Goal: Task Accomplishment & Management: Manage account settings

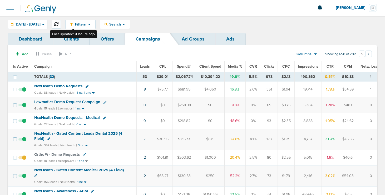
click at [58, 26] on icon at bounding box center [56, 24] width 4 height 4
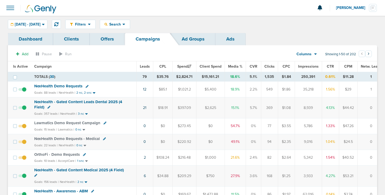
click at [58, 86] on span "NexHealth Demo Requests" at bounding box center [58, 86] width 48 height 5
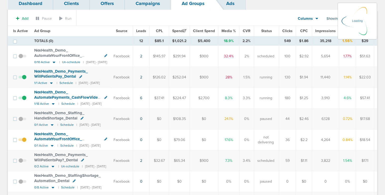
scroll to position [37, 0]
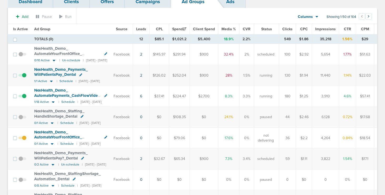
click at [25, 141] on span at bounding box center [22, 141] width 8 height 0
click at [22, 139] on input "checkbox" at bounding box center [22, 139] width 0 height 0
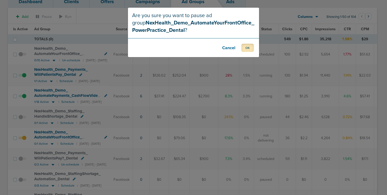
click at [246, 48] on button "OK" at bounding box center [248, 48] width 12 height 8
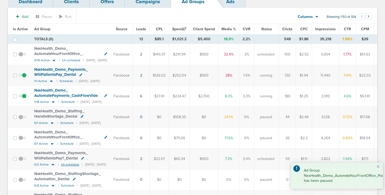
click at [70, 165] on small "Un-schedule" at bounding box center [70, 165] width 18 height 4
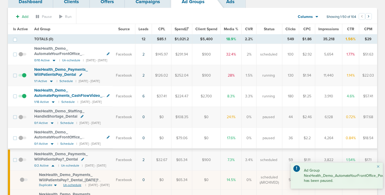
click at [70, 183] on span "Un-schedule" at bounding box center [72, 185] width 18 height 4
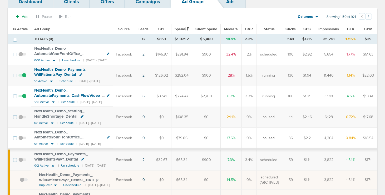
click at [48, 167] on small "0/2 Active" at bounding box center [44, 166] width 21 height 4
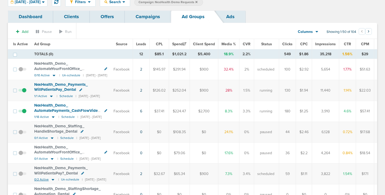
scroll to position [0, 0]
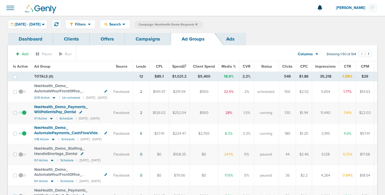
click at [52, 137] on icon at bounding box center [50, 138] width 3 height 3
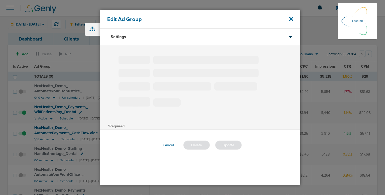
type input "NexHealth_Demo_AutomatePayments_CashFlowVideo_Dental"
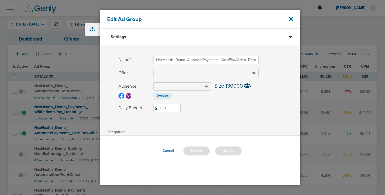
drag, startPoint x: 167, startPoint y: 107, endPoint x: 158, endPoint y: 106, distance: 9.3
click at [158, 106] on input "250" at bounding box center [166, 108] width 27 height 8
type input "350"
click at [226, 152] on button "Update" at bounding box center [228, 150] width 27 height 9
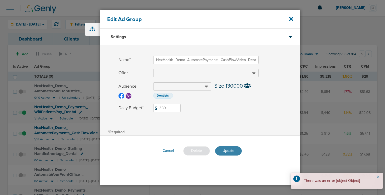
click at [226, 150] on button "Update" at bounding box center [228, 150] width 27 height 9
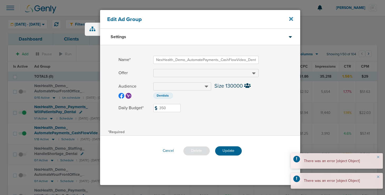
click at [292, 18] on icon at bounding box center [291, 19] width 4 height 4
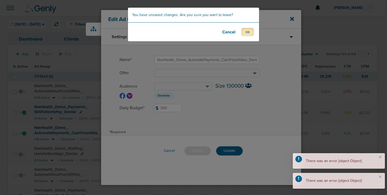
click at [249, 34] on button "OK" at bounding box center [248, 32] width 12 height 8
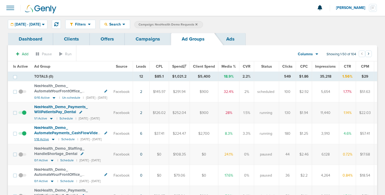
click at [53, 140] on icon at bounding box center [53, 139] width 5 height 4
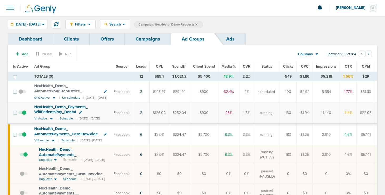
click at [52, 138] on icon at bounding box center [50, 139] width 3 height 3
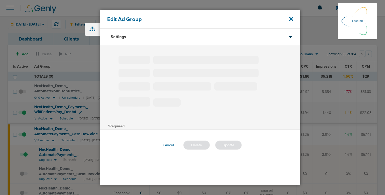
type input "NexHealth_Demo_AutomatePayments_CashFlowVideo_Dental"
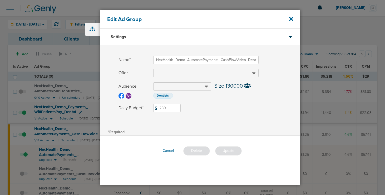
click at [161, 106] on input "250" at bounding box center [166, 108] width 27 height 8
type input "350"
click at [232, 148] on button "Update" at bounding box center [228, 150] width 27 height 9
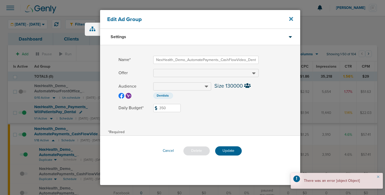
click at [290, 18] on icon at bounding box center [291, 19] width 4 height 4
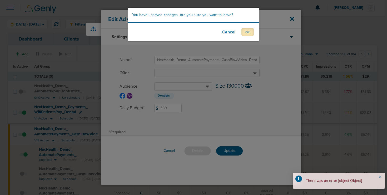
click at [248, 32] on button "OK" at bounding box center [248, 32] width 12 height 8
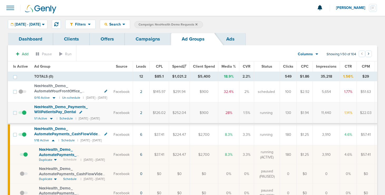
click at [136, 40] on link "Campaigns" at bounding box center [148, 39] width 46 height 12
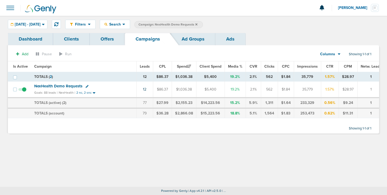
click at [203, 22] on label "Campaign: NexHealth Demo Requests" at bounding box center [168, 24] width 69 height 7
click at [198, 23] on icon at bounding box center [196, 24] width 2 height 2
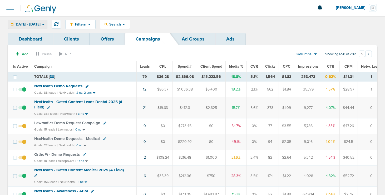
click at [41, 25] on span "[DATE] - [DATE]" at bounding box center [28, 25] width 26 height 4
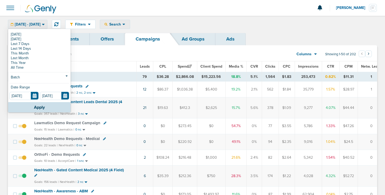
click at [122, 26] on span "Search" at bounding box center [114, 24] width 15 height 4
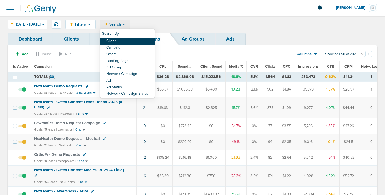
click at [130, 40] on link "Client" at bounding box center [127, 41] width 55 height 7
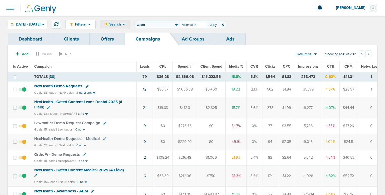
type input "NexHealth"
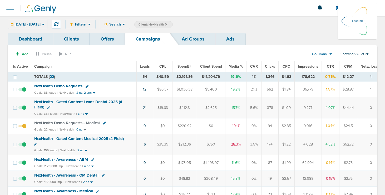
click at [36, 22] on div "[DATE] - [DATE] [DATE] [DATE] Last 7 Days Last 14 Days This Month Last Month Th…" at bounding box center [28, 24] width 40 height 9
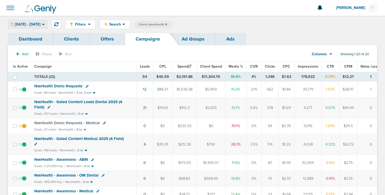
click at [36, 26] on span "[DATE] - [DATE]" at bounding box center [28, 25] width 26 height 4
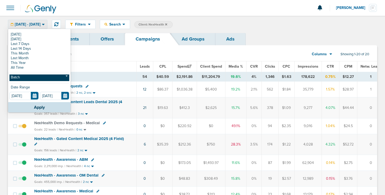
click at [32, 75] on link "Batch" at bounding box center [39, 78] width 60 height 7
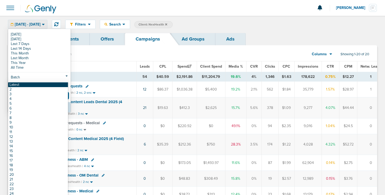
click at [32, 86] on link "Latest" at bounding box center [38, 84] width 60 height 5
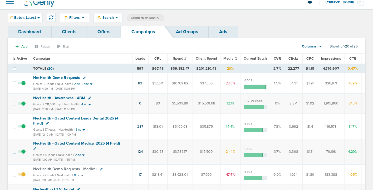
scroll to position [9, 0]
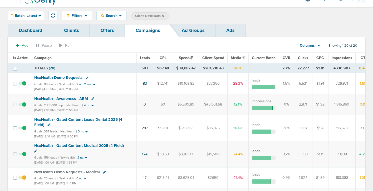
click at [144, 83] on link "83" at bounding box center [145, 83] width 4 height 4
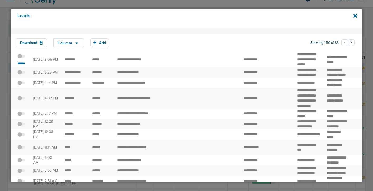
scroll to position [0, 0]
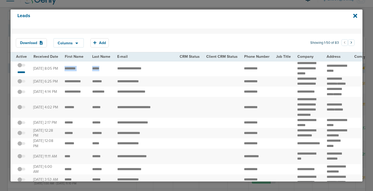
drag, startPoint x: 64, startPoint y: 71, endPoint x: 99, endPoint y: 74, distance: 35.5
click at [356, 15] on icon at bounding box center [355, 16] width 4 height 4
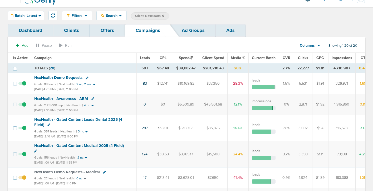
click at [86, 78] on icon at bounding box center [87, 77] width 3 height 3
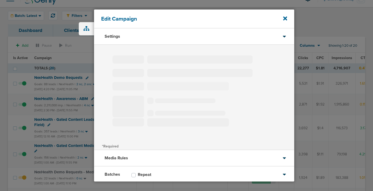
type input "NexHealth Demo Requests"
select select "Leads"
radio input "true"
select select "readWrite"
select select "1"
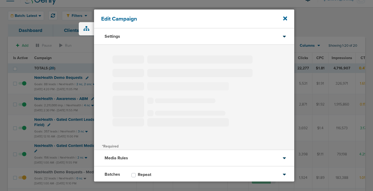
select select "2"
select select "3"
select select "4"
select select "6"
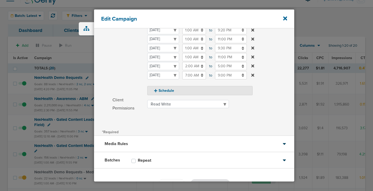
scroll to position [110, 0]
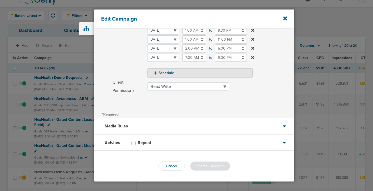
click at [165, 144] on div "Batches Repeat" at bounding box center [194, 142] width 200 height 16
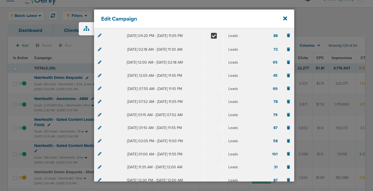
scroll to position [0, 0]
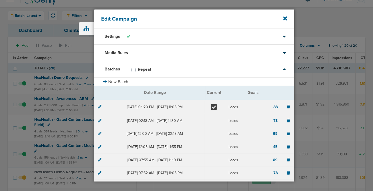
click at [100, 107] on icon at bounding box center [100, 107] width 4 height 4
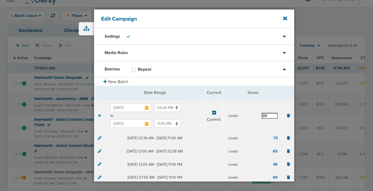
drag, startPoint x: 267, startPoint y: 116, endPoint x: 255, endPoint y: 115, distance: 11.9
click at [255, 115] on div "Leads 88" at bounding box center [253, 116] width 50 height 6
type input "90"
click at [245, 108] on section "[DATE] 04:20 PM to [DATE] 11:05 PM Current Leads 90" at bounding box center [194, 116] width 200 height 32
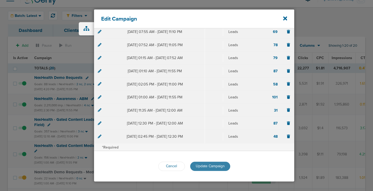
click at [208, 165] on span "Update Campaign" at bounding box center [210, 166] width 29 height 4
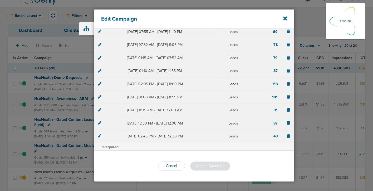
scroll to position [128, 0]
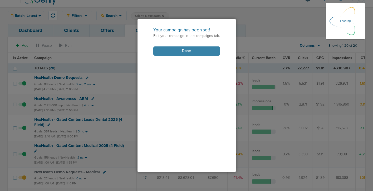
click at [180, 52] on button "Done" at bounding box center [186, 50] width 67 height 9
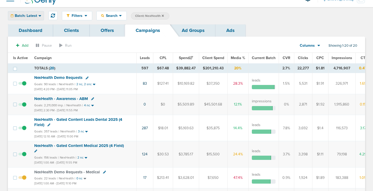
click at [38, 14] on icon at bounding box center [39, 15] width 3 height 4
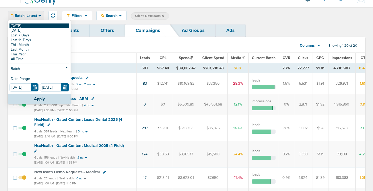
click at [36, 27] on link "[DATE]" at bounding box center [39, 25] width 60 height 5
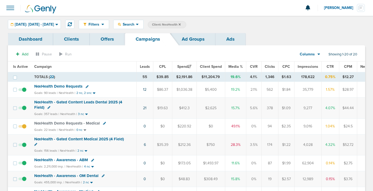
click at [181, 24] on icon at bounding box center [180, 24] width 2 height 3
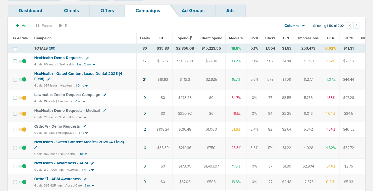
scroll to position [29, 0]
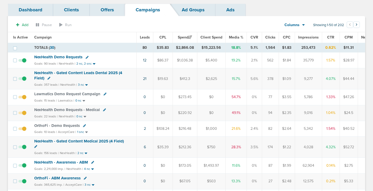
click at [57, 141] on span "NexHealth - Gated Content Medical 2025 (4 Field)" at bounding box center [79, 141] width 90 height 5
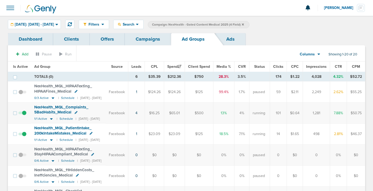
click at [143, 40] on link "Campaigns" at bounding box center [148, 39] width 46 height 12
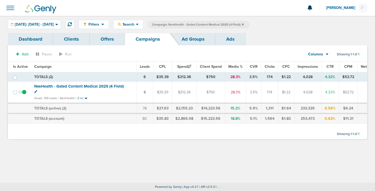
click at [244, 24] on icon at bounding box center [243, 24] width 2 height 2
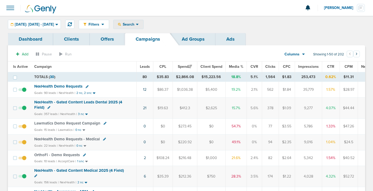
click at [136, 24] on span "Search" at bounding box center [128, 24] width 15 height 4
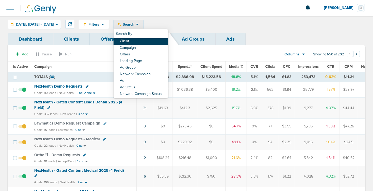
click at [139, 41] on link "Client" at bounding box center [141, 41] width 55 height 7
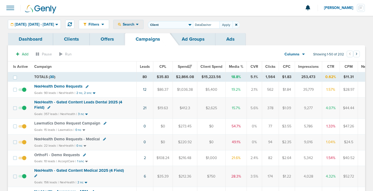
type input "DataDasher"
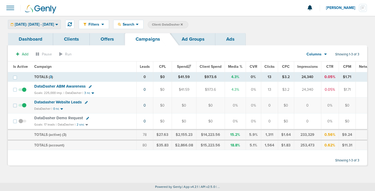
click at [53, 25] on span "[DATE]: [DATE] - [DATE]" at bounding box center [34, 25] width 39 height 4
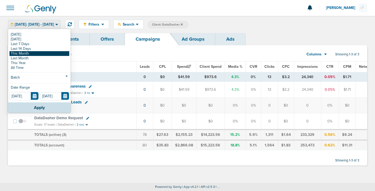
click at [47, 51] on link "This Month" at bounding box center [39, 53] width 60 height 5
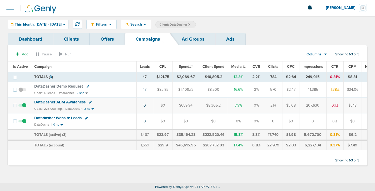
click at [70, 87] on span "DataDasher Demo Request" at bounding box center [58, 86] width 49 height 5
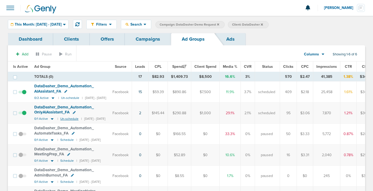
click at [64, 118] on small "Un-schedule" at bounding box center [69, 119] width 18 height 4
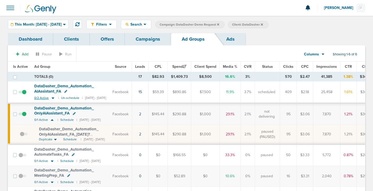
click at [53, 98] on icon at bounding box center [52, 98] width 5 height 4
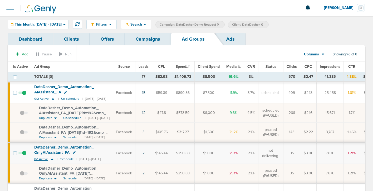
click at [52, 159] on icon at bounding box center [52, 159] width 5 height 4
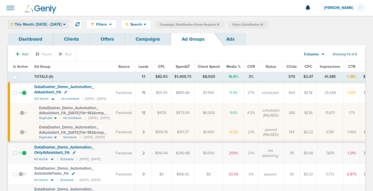
click at [59, 24] on span "This Month: [DATE] - [DATE]" at bounding box center [38, 25] width 47 height 4
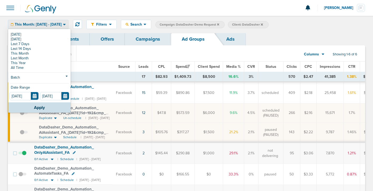
click at [270, 42] on div "Dashboard Clients Offers Campaigns Ad Groups Ads" at bounding box center [186, 39] width 357 height 12
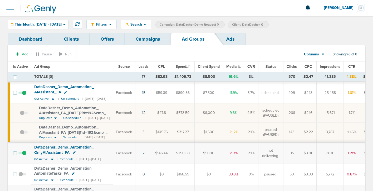
click at [142, 39] on link "Campaigns" at bounding box center [148, 39] width 46 height 12
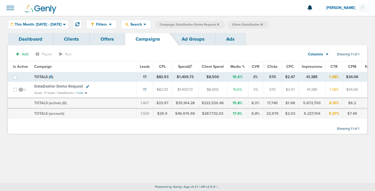
click at [219, 24] on icon at bounding box center [218, 24] width 2 height 3
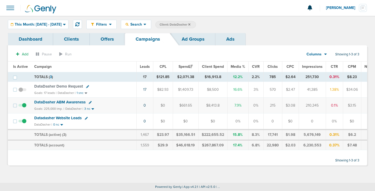
click at [190, 24] on icon at bounding box center [189, 24] width 2 height 2
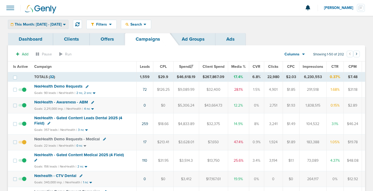
click at [62, 24] on span "This Month: [DATE] - [DATE]" at bounding box center [38, 25] width 47 height 4
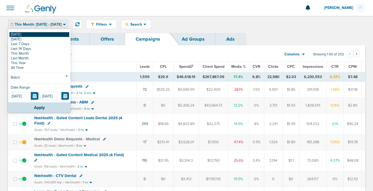
click at [56, 34] on link "[DATE]" at bounding box center [39, 34] width 60 height 5
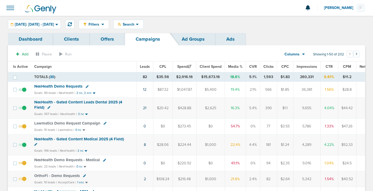
click at [110, 137] on span "NexHealth - Gated Content Medical 2025 (4 Field)" at bounding box center [79, 138] width 90 height 5
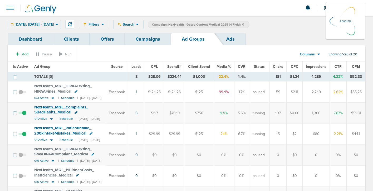
click at [53, 24] on div "[DATE]: [DATE] - [DATE] [DATE] [DATE] Last 7 Days Last 14 Days This Month Last …" at bounding box center [34, 24] width 53 height 9
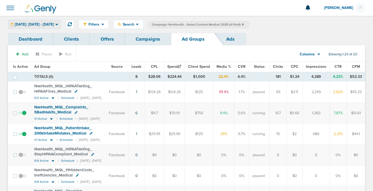
click at [54, 25] on span "[DATE]: [DATE] - [DATE]" at bounding box center [34, 25] width 39 height 4
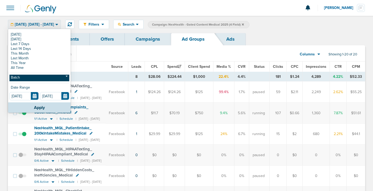
click at [53, 78] on link "Batch" at bounding box center [39, 78] width 60 height 7
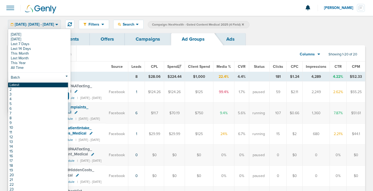
click at [52, 85] on link "Latest" at bounding box center [38, 84] width 60 height 5
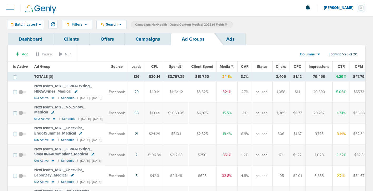
click at [152, 40] on link "Campaigns" at bounding box center [148, 39] width 46 height 12
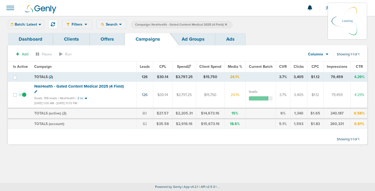
click at [225, 23] on icon at bounding box center [226, 24] width 2 height 3
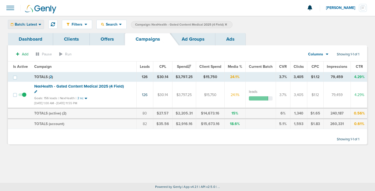
click at [27, 21] on div "Batch: Latest" at bounding box center [26, 24] width 36 height 9
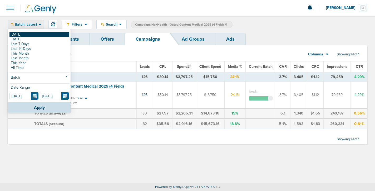
click at [27, 35] on link "[DATE]" at bounding box center [39, 34] width 60 height 5
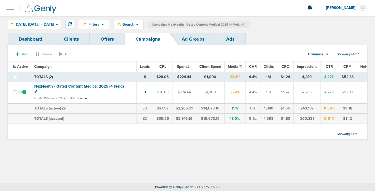
click at [244, 24] on icon at bounding box center [243, 24] width 2 height 2
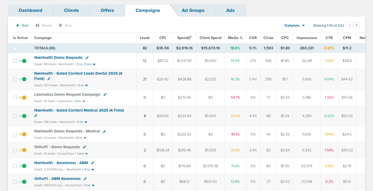
scroll to position [30, 0]
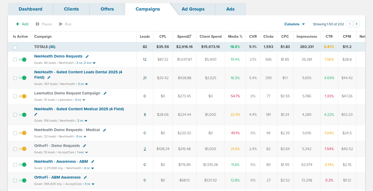
click at [144, 149] on link "2" at bounding box center [145, 148] width 2 height 4
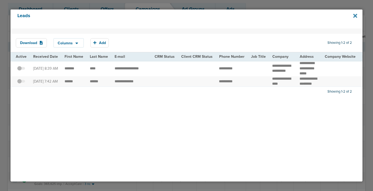
click at [356, 17] on icon at bounding box center [355, 16] width 4 height 4
